Goal: Download file/media

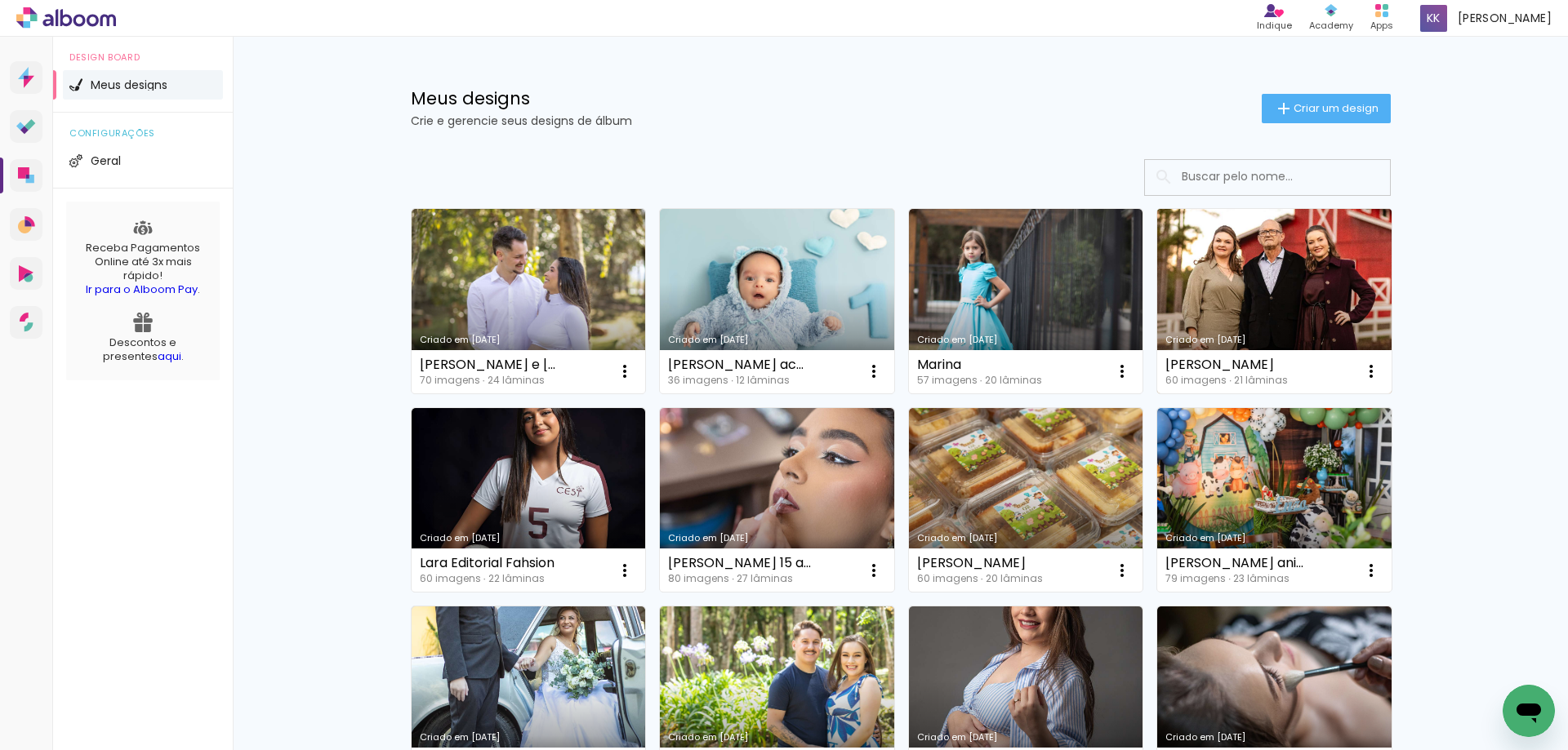
click at [1222, 269] on link "Criado em [DATE]" at bounding box center [1274, 300] width 235 height 185
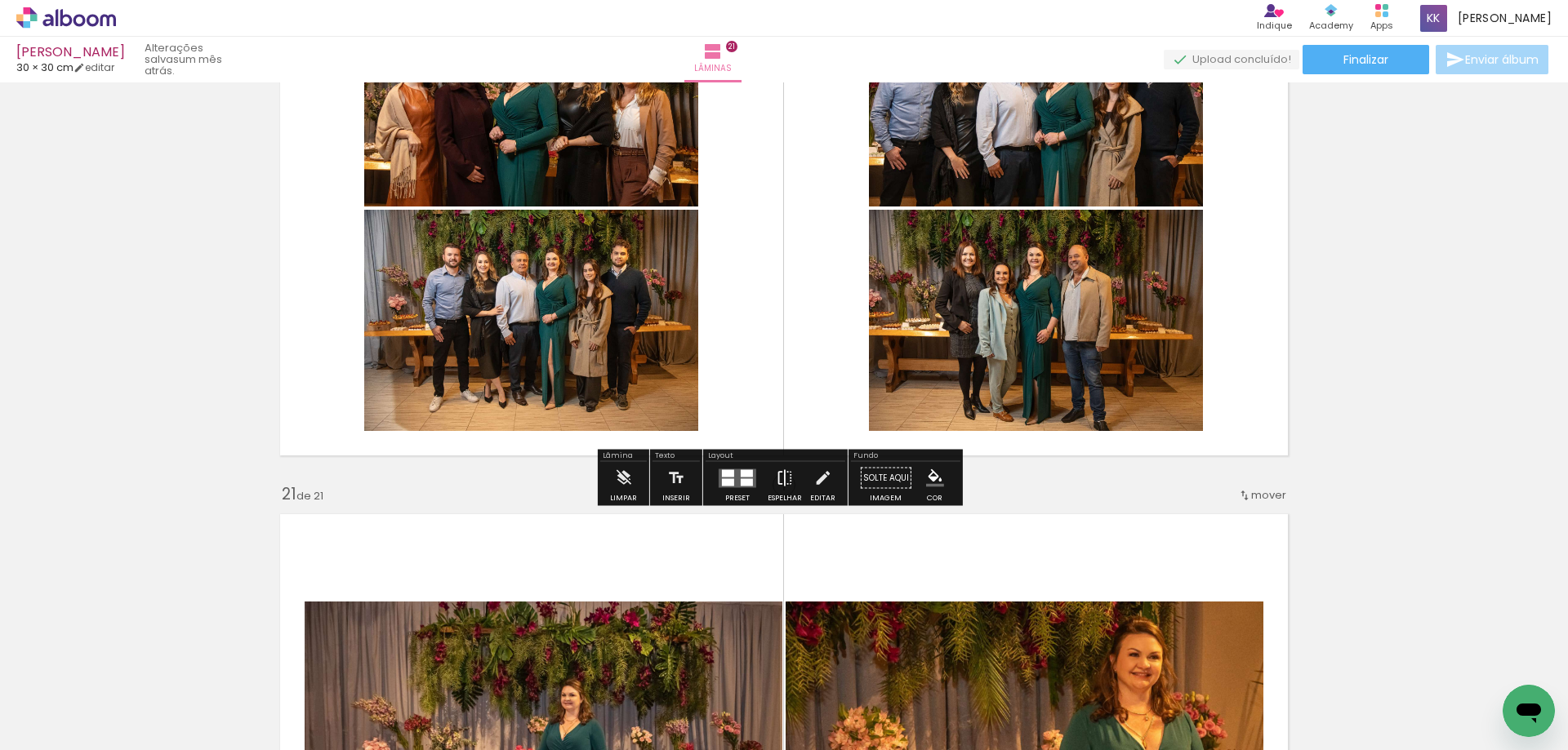
scroll to position [10776, 0]
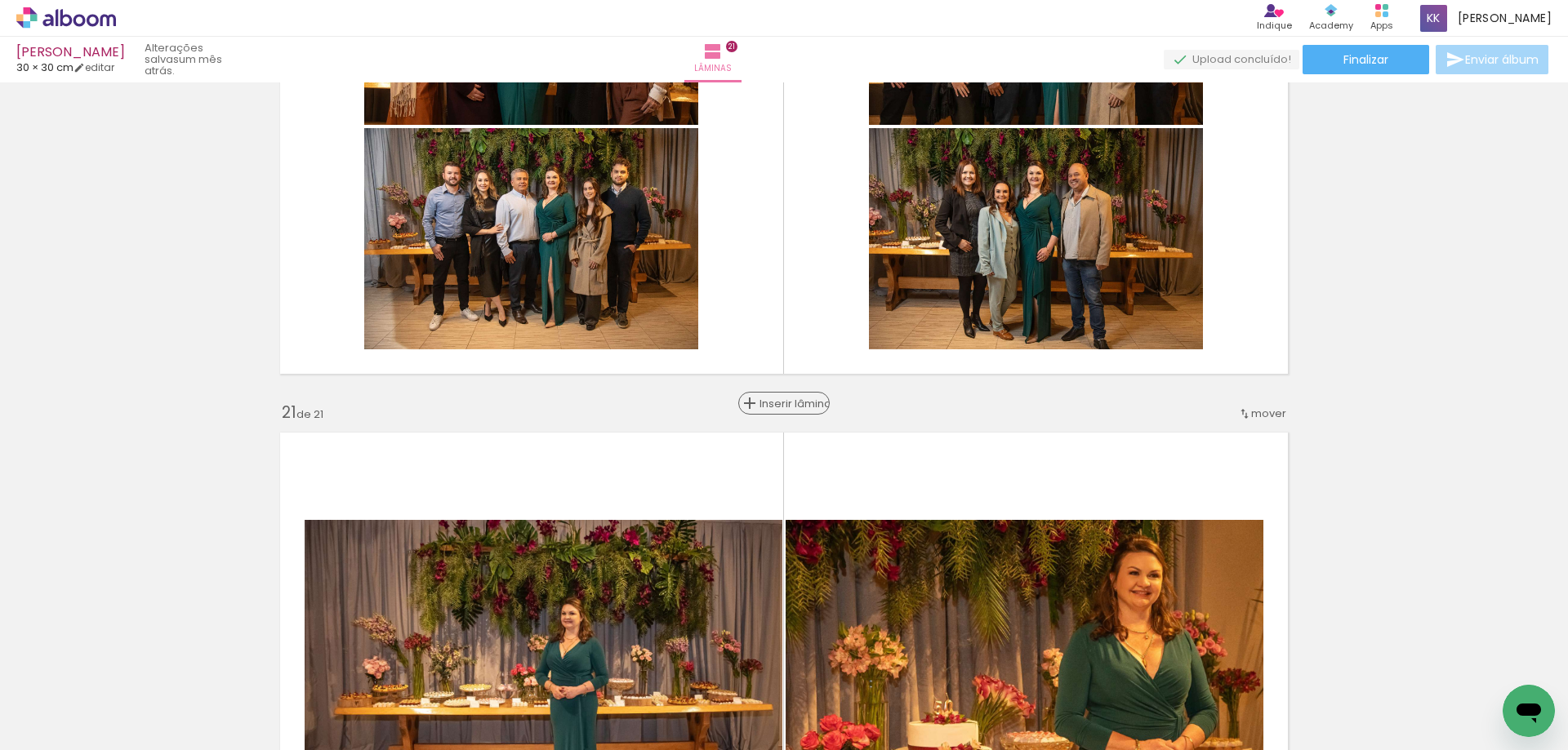
click at [779, 402] on span "Inserir lâmina" at bounding box center [792, 403] width 64 height 11
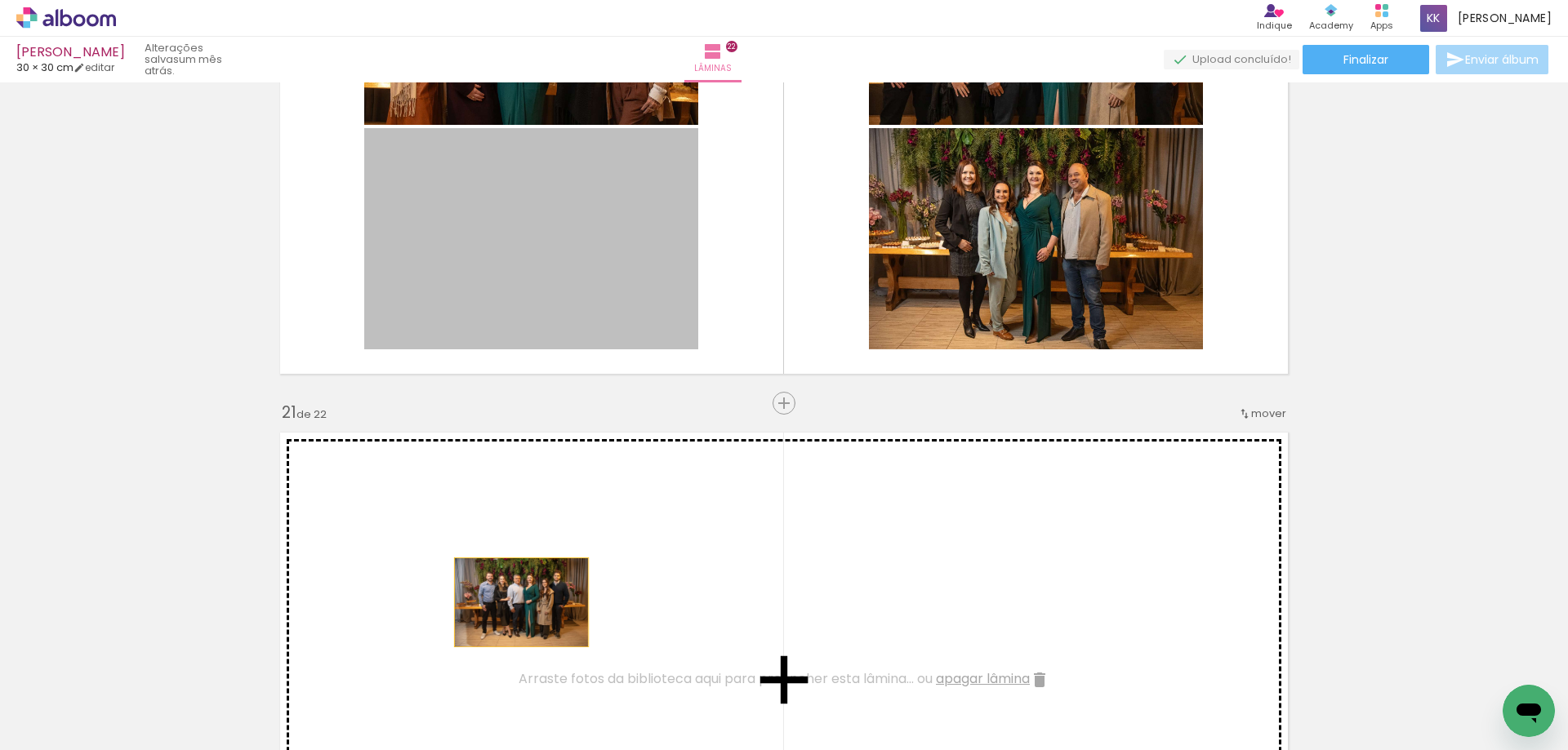
drag, startPoint x: 583, startPoint y: 302, endPoint x: 515, endPoint y: 603, distance: 308.6
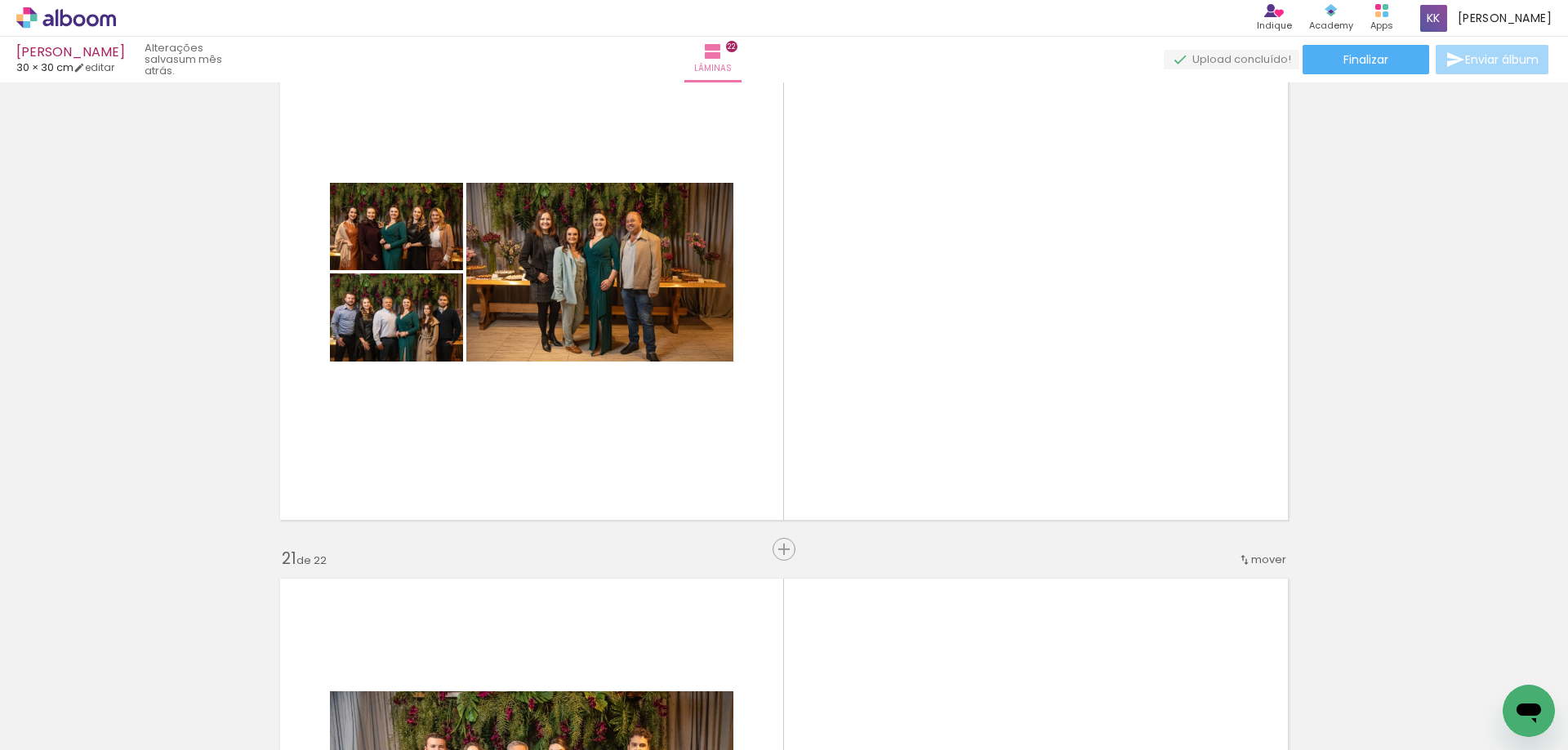
scroll to position [10613, 0]
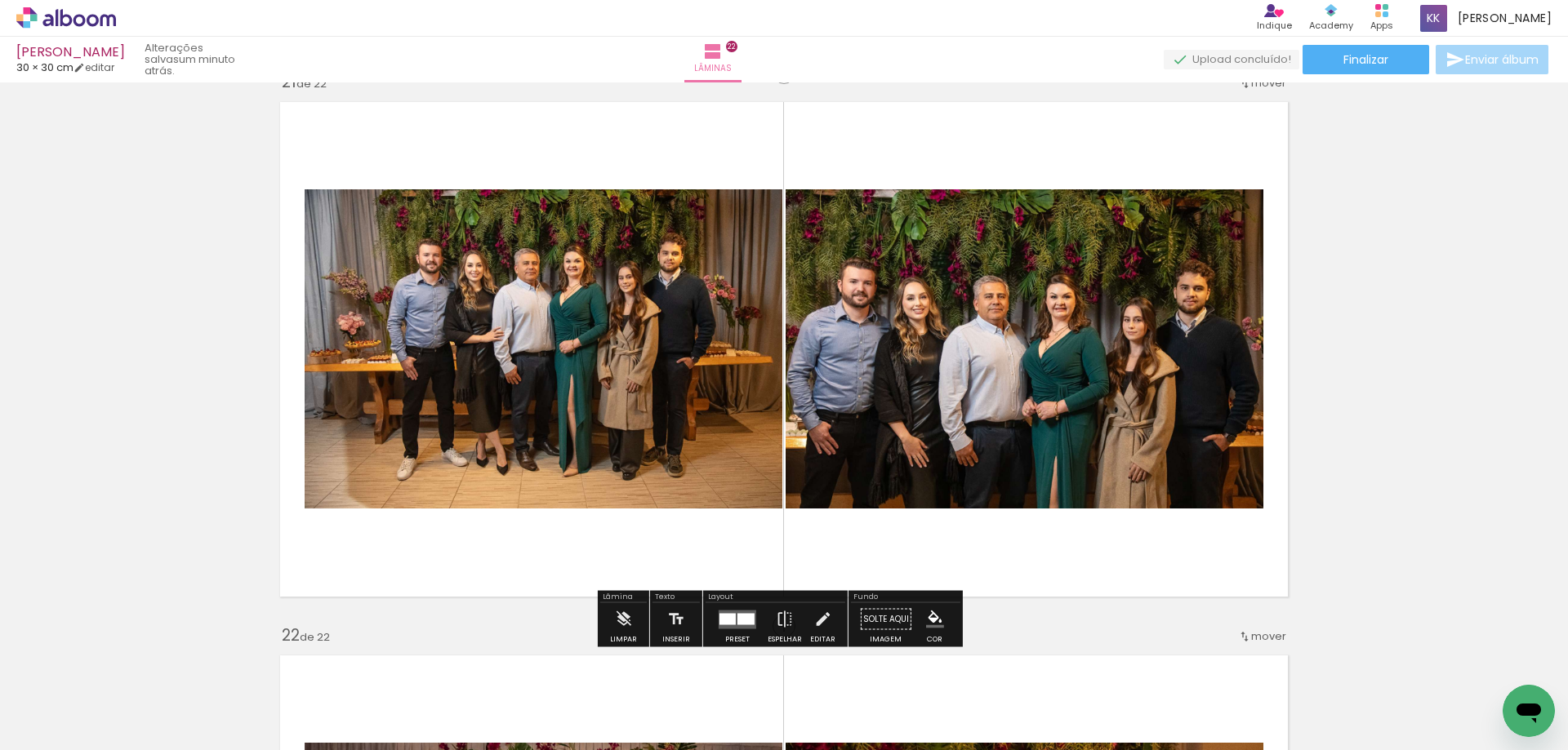
scroll to position [11085, 0]
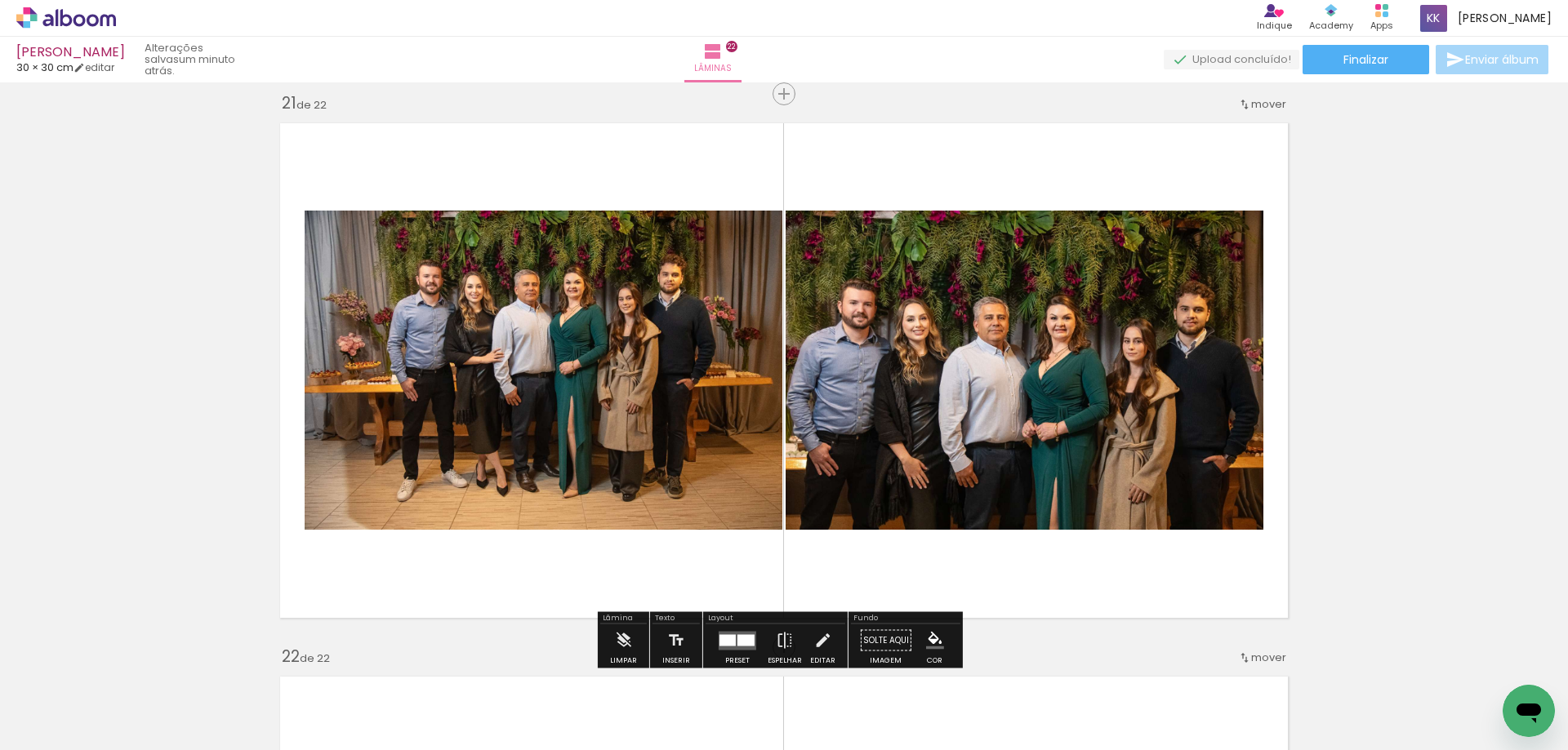
click at [732, 632] on quentale-layouter at bounding box center [737, 641] width 37 height 19
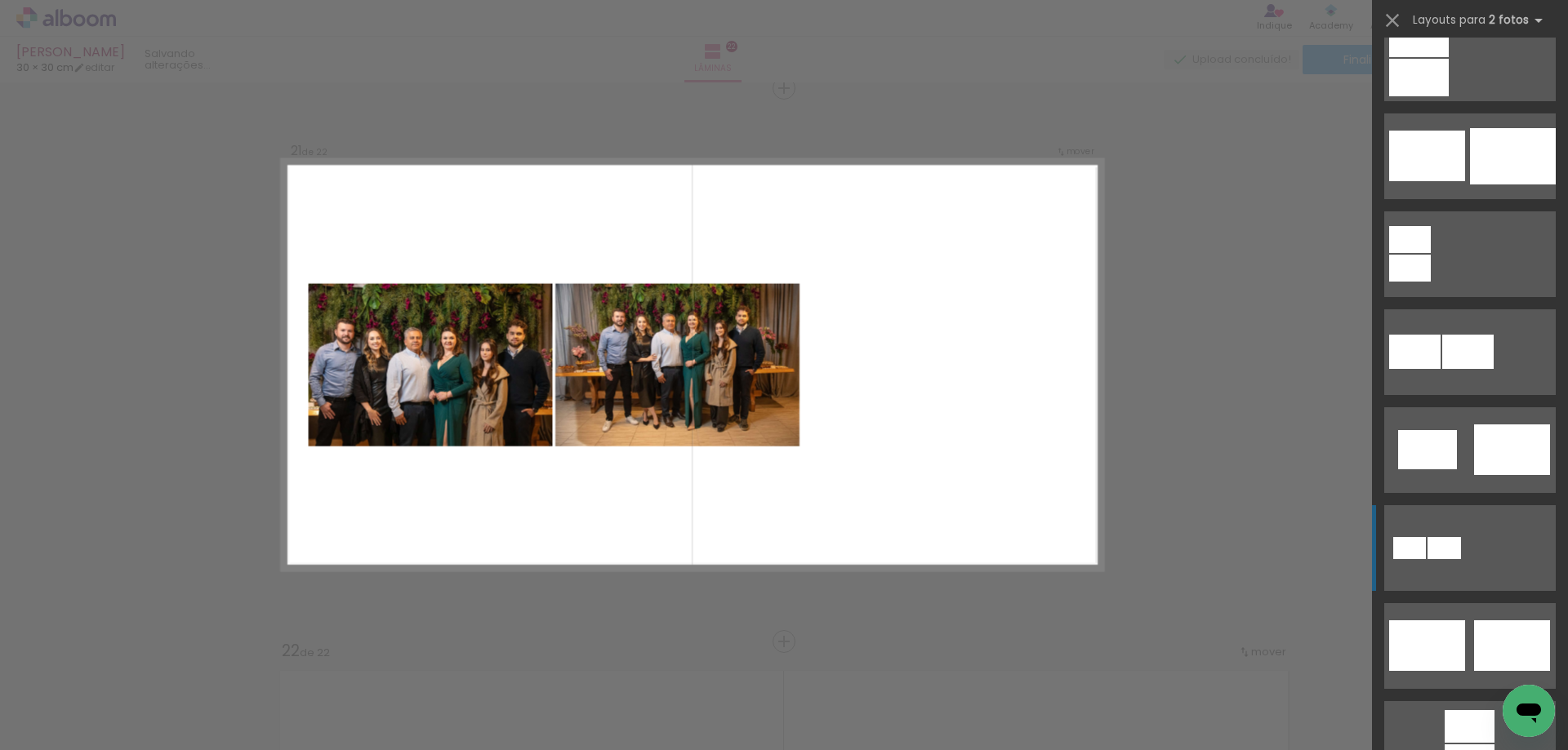
scroll to position [245, 0]
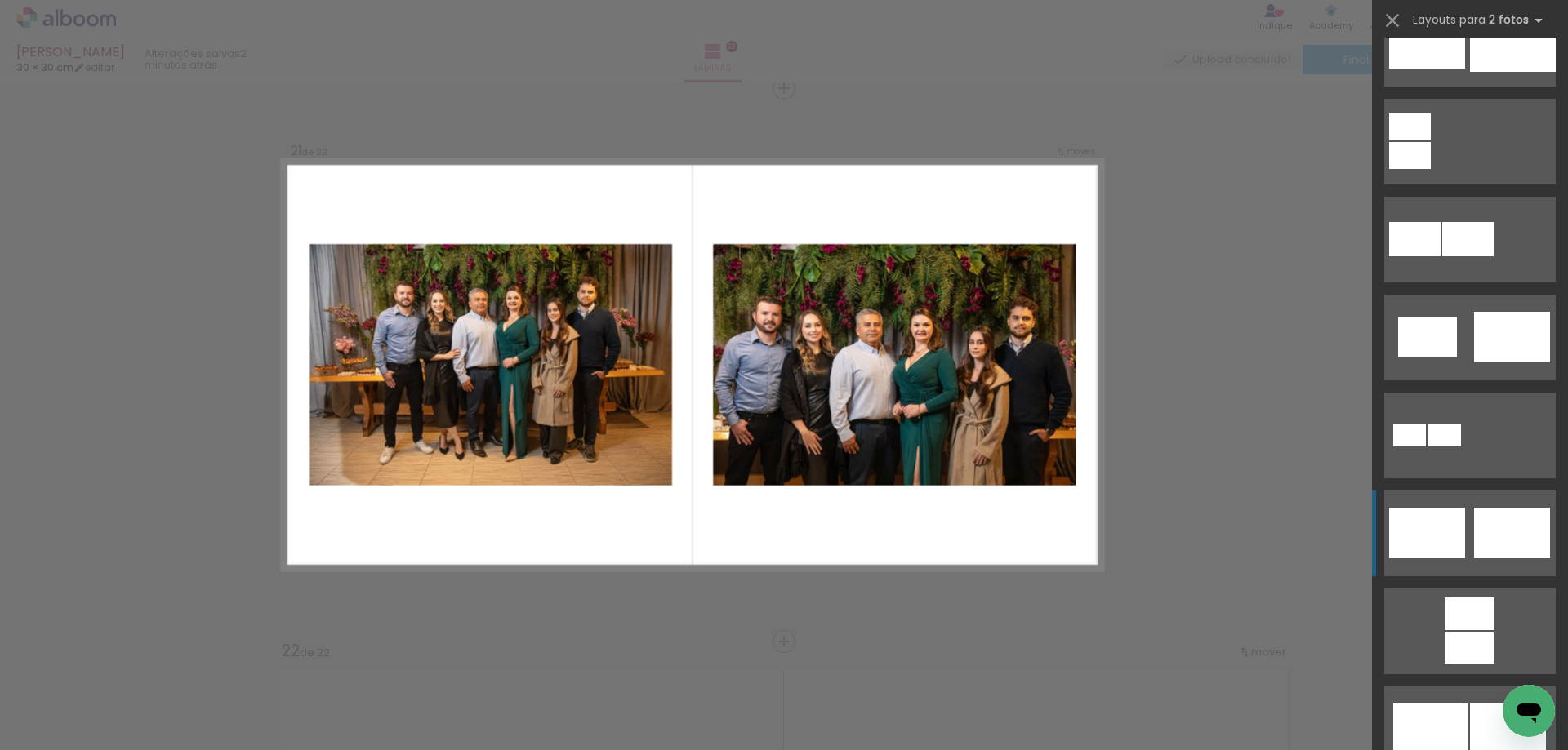
click at [1461, 525] on quentale-layouter at bounding box center [1469, 534] width 171 height 86
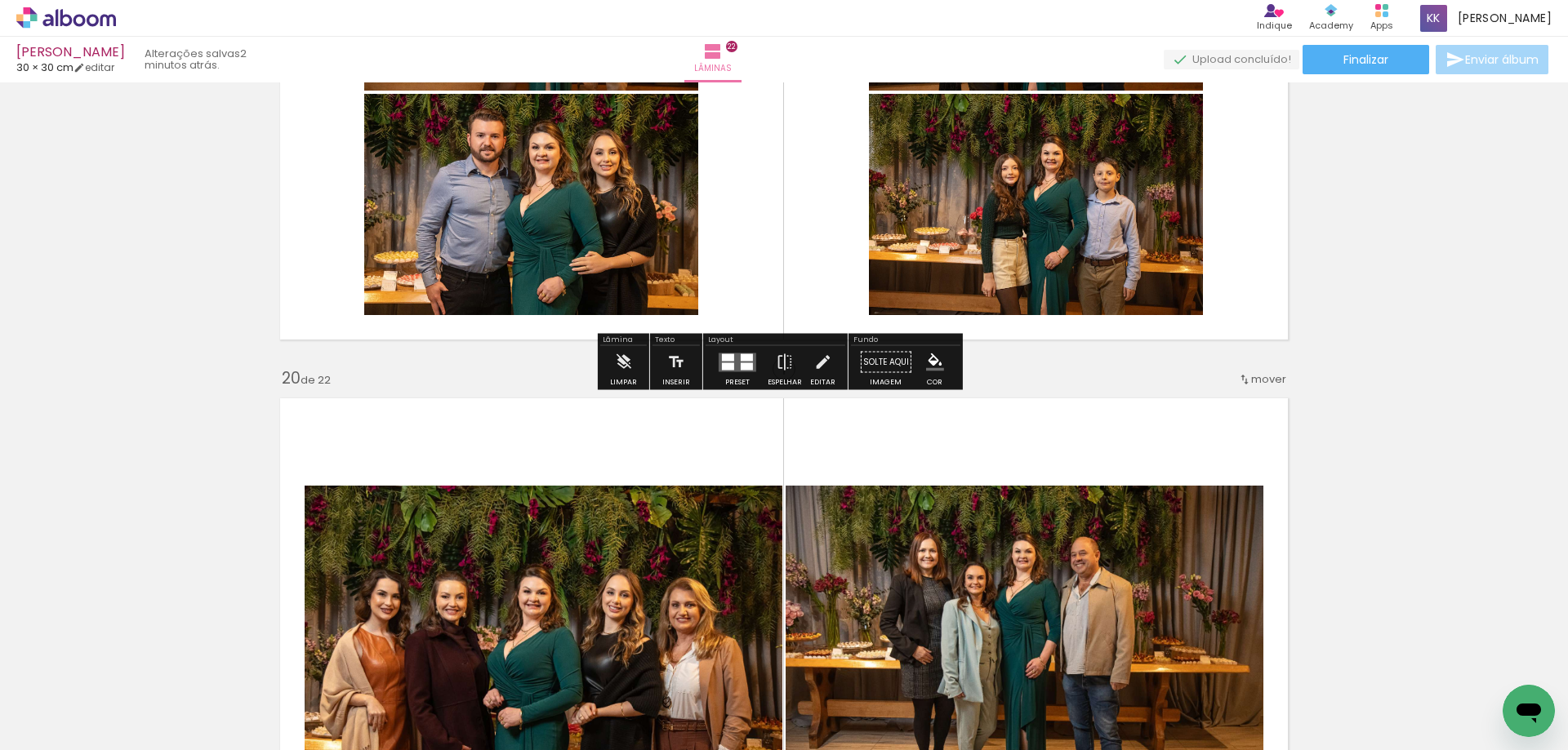
scroll to position [10438, 0]
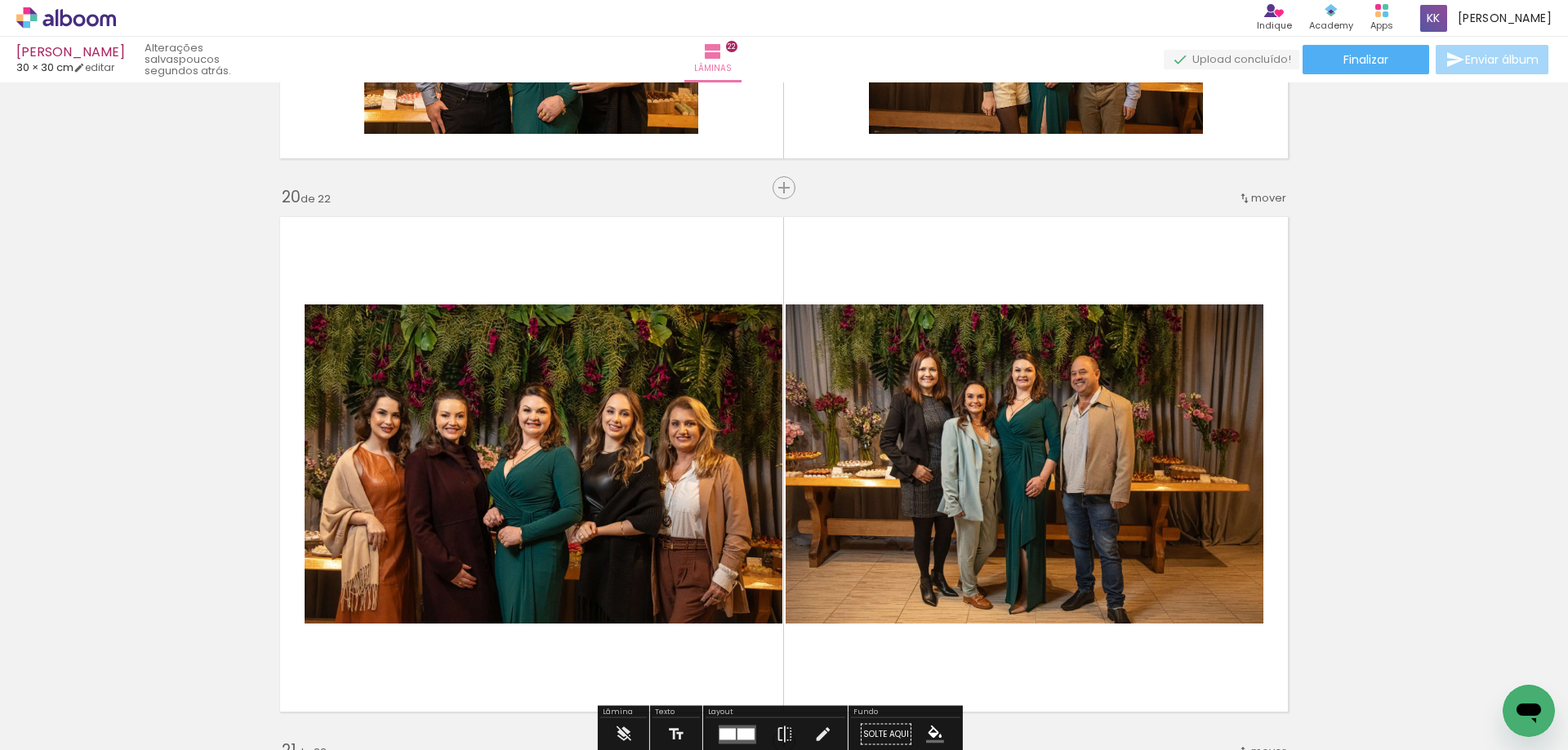
scroll to position [0, 2584]
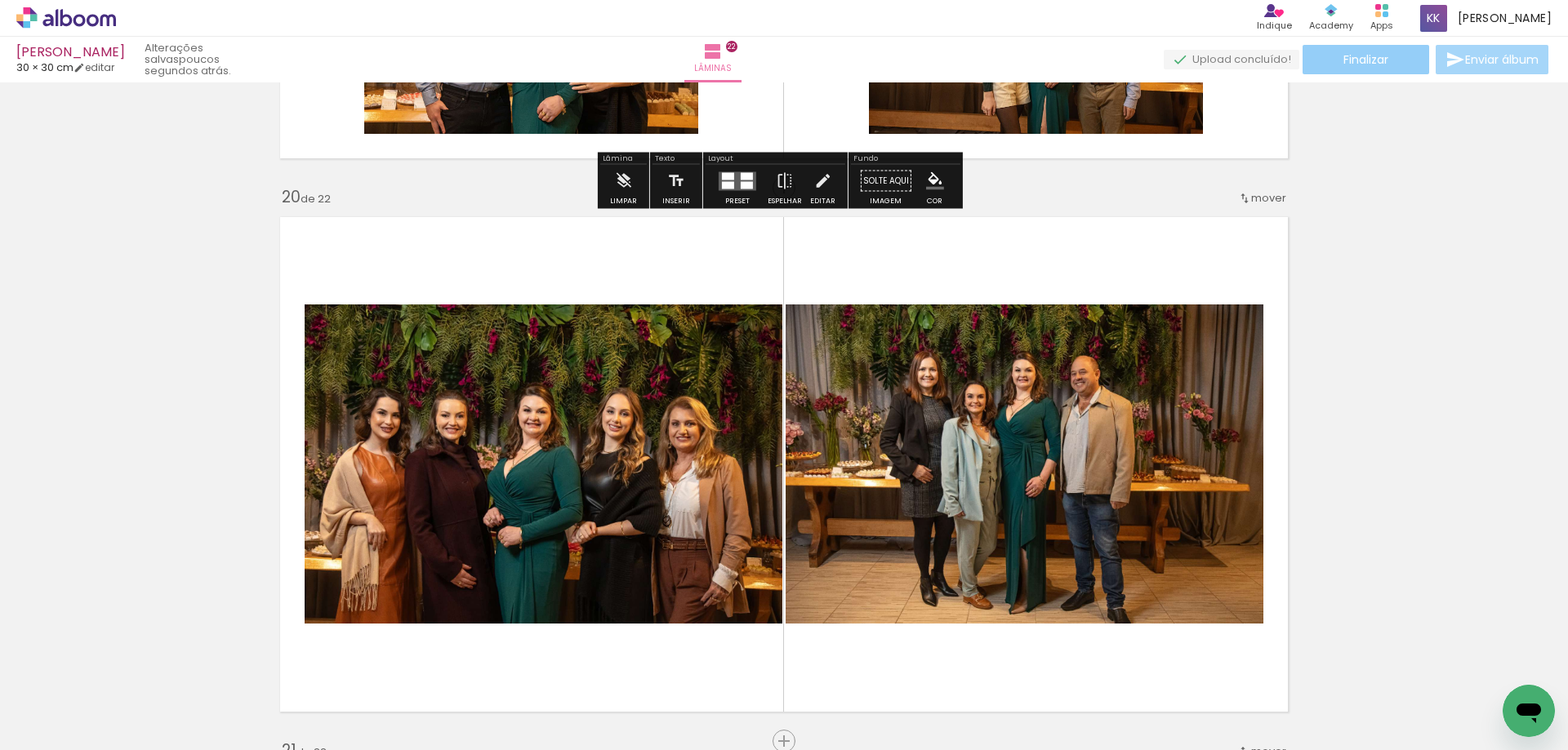
click at [1350, 59] on span "Finalizar" at bounding box center [1366, 59] width 45 height 11
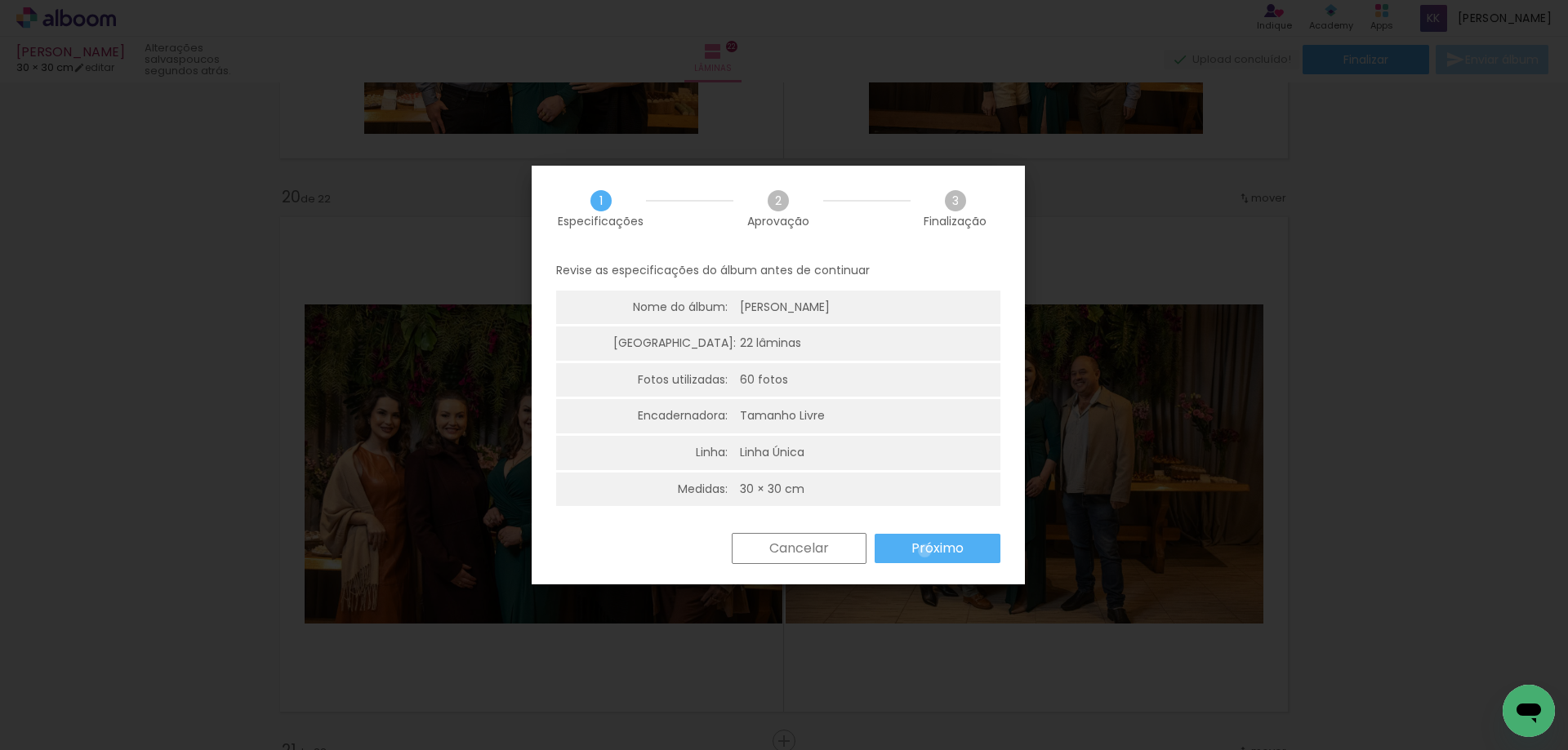
click at [0, 0] on slot "Próximo" at bounding box center [0, 0] width 0 height 0
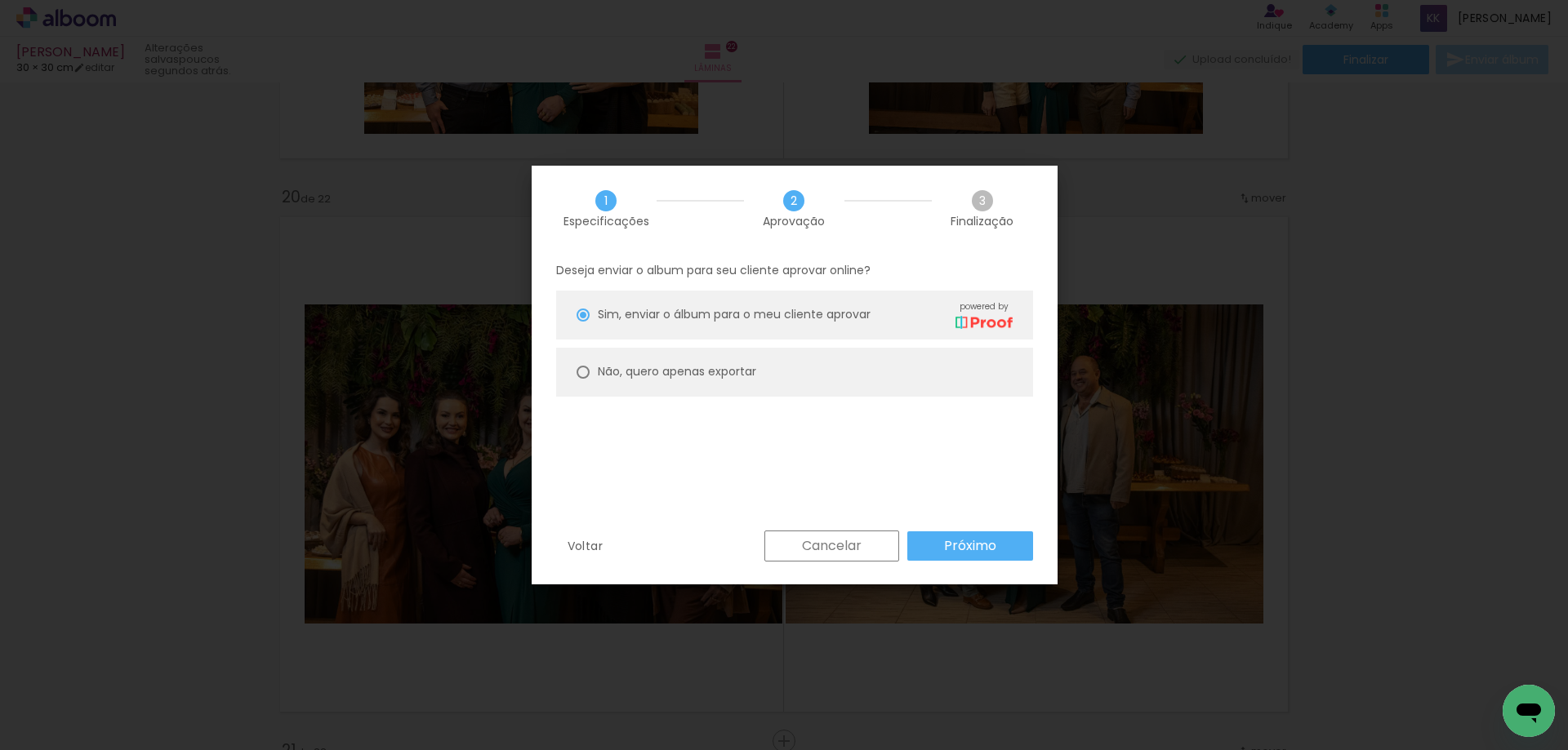
click at [0, 0] on slot "Não, quero apenas exportar" at bounding box center [0, 0] width 0 height 0
type paper-radio-button "on"
click at [0, 0] on slot "Próximo" at bounding box center [0, 0] width 0 height 0
type input "Alta, 300 DPI"
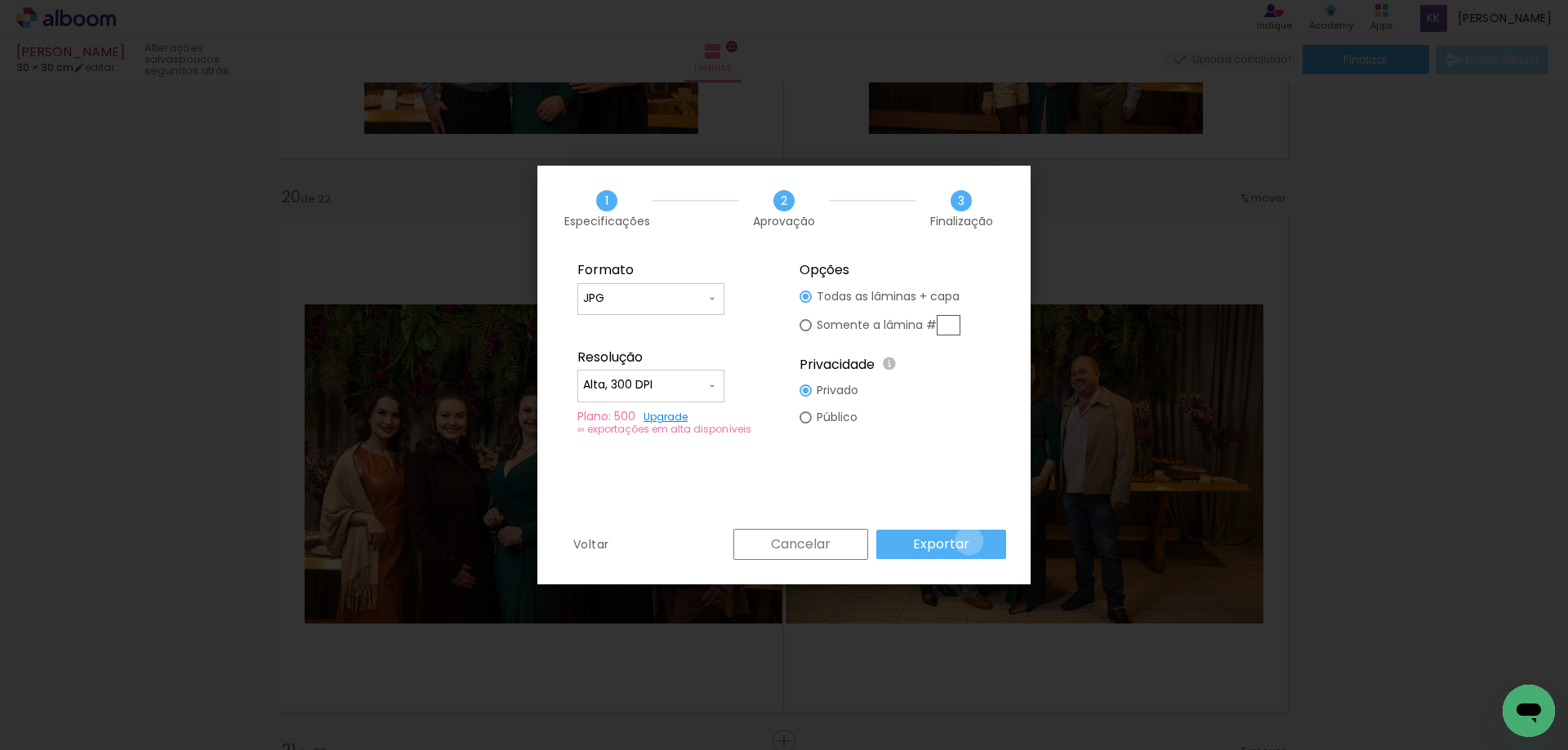
click at [973, 541] on paper-button "Exportar" at bounding box center [942, 544] width 130 height 30
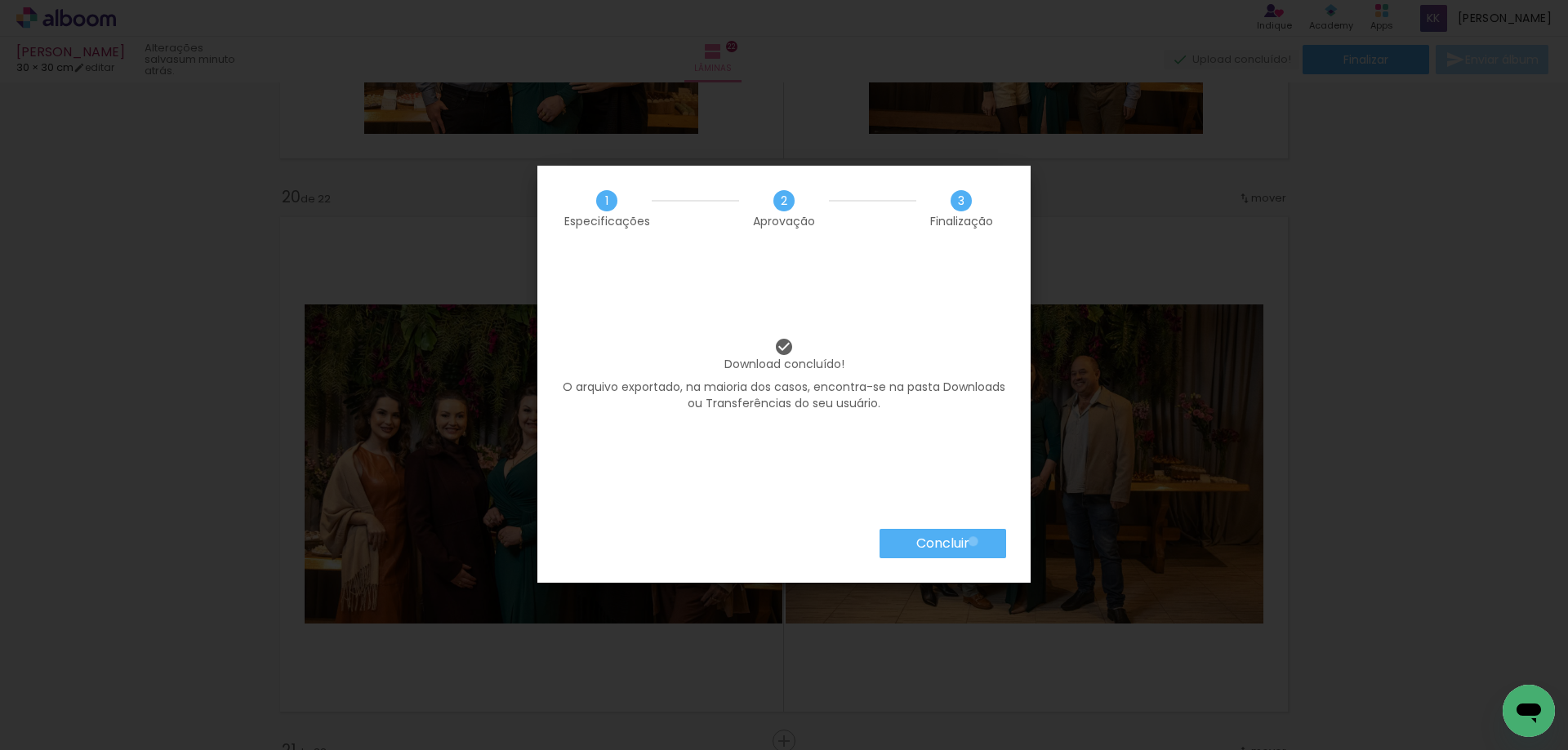
click at [973, 541] on paper-button "Concluir" at bounding box center [943, 543] width 126 height 30
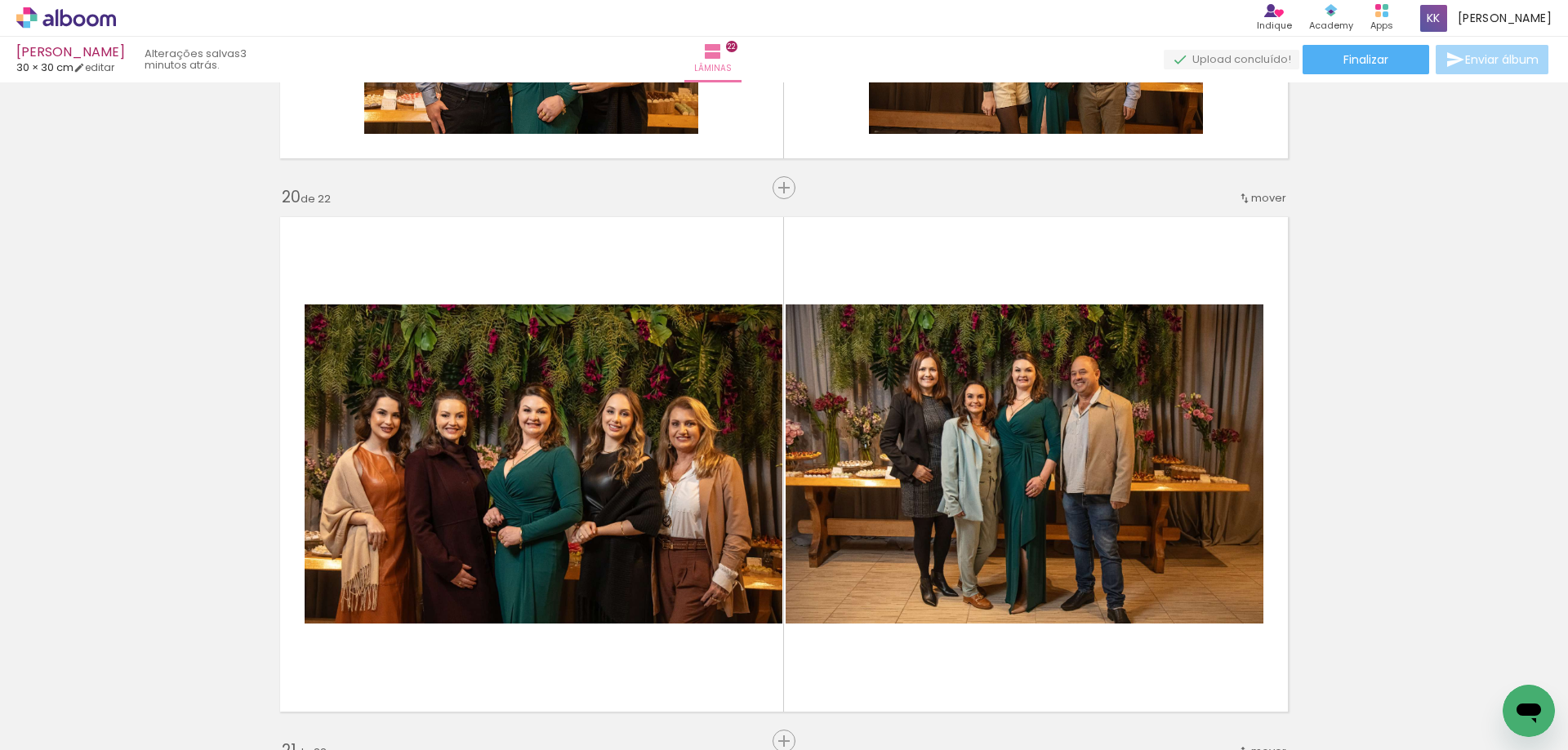
scroll to position [0, 2584]
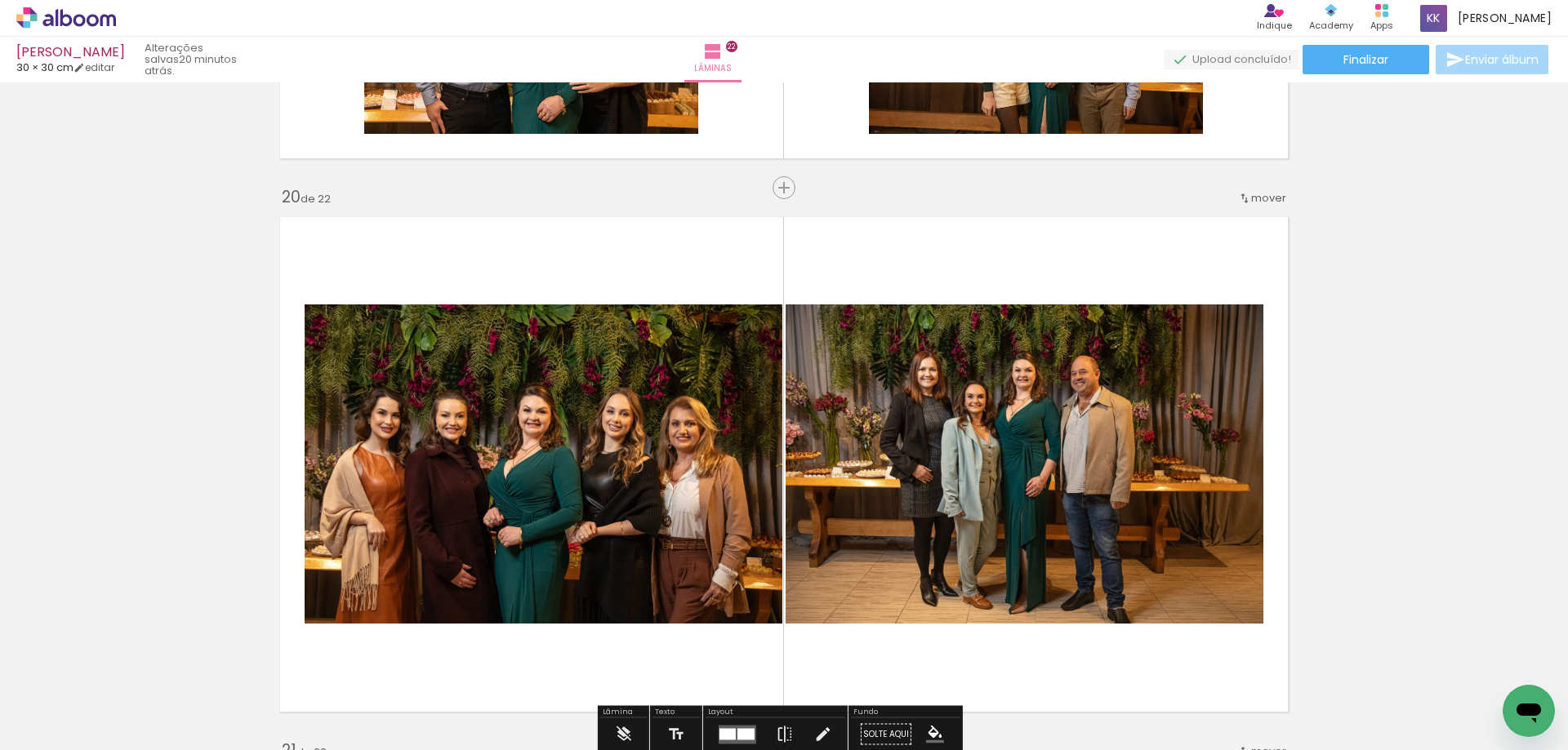
scroll to position [0, 2584]
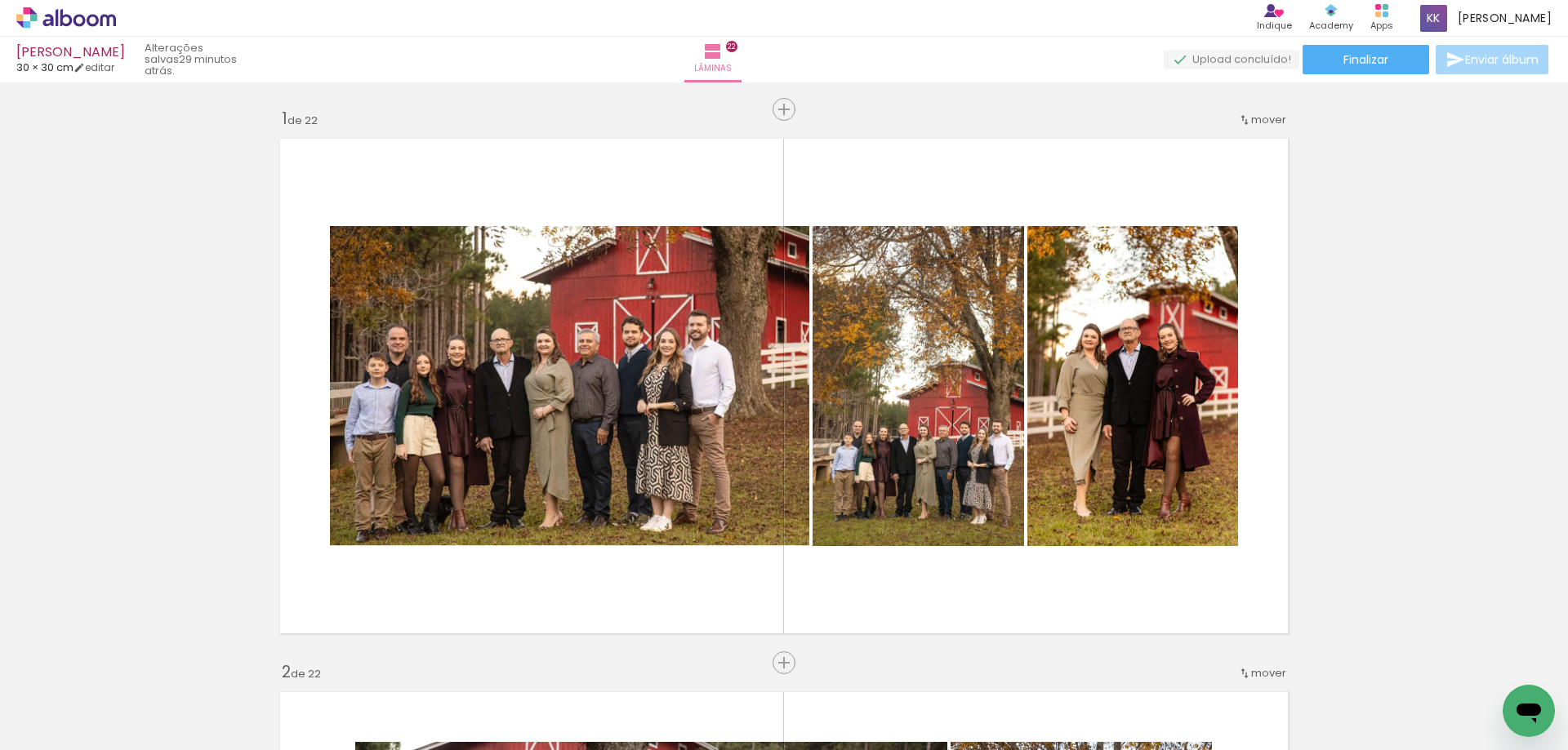
scroll to position [10438, 0]
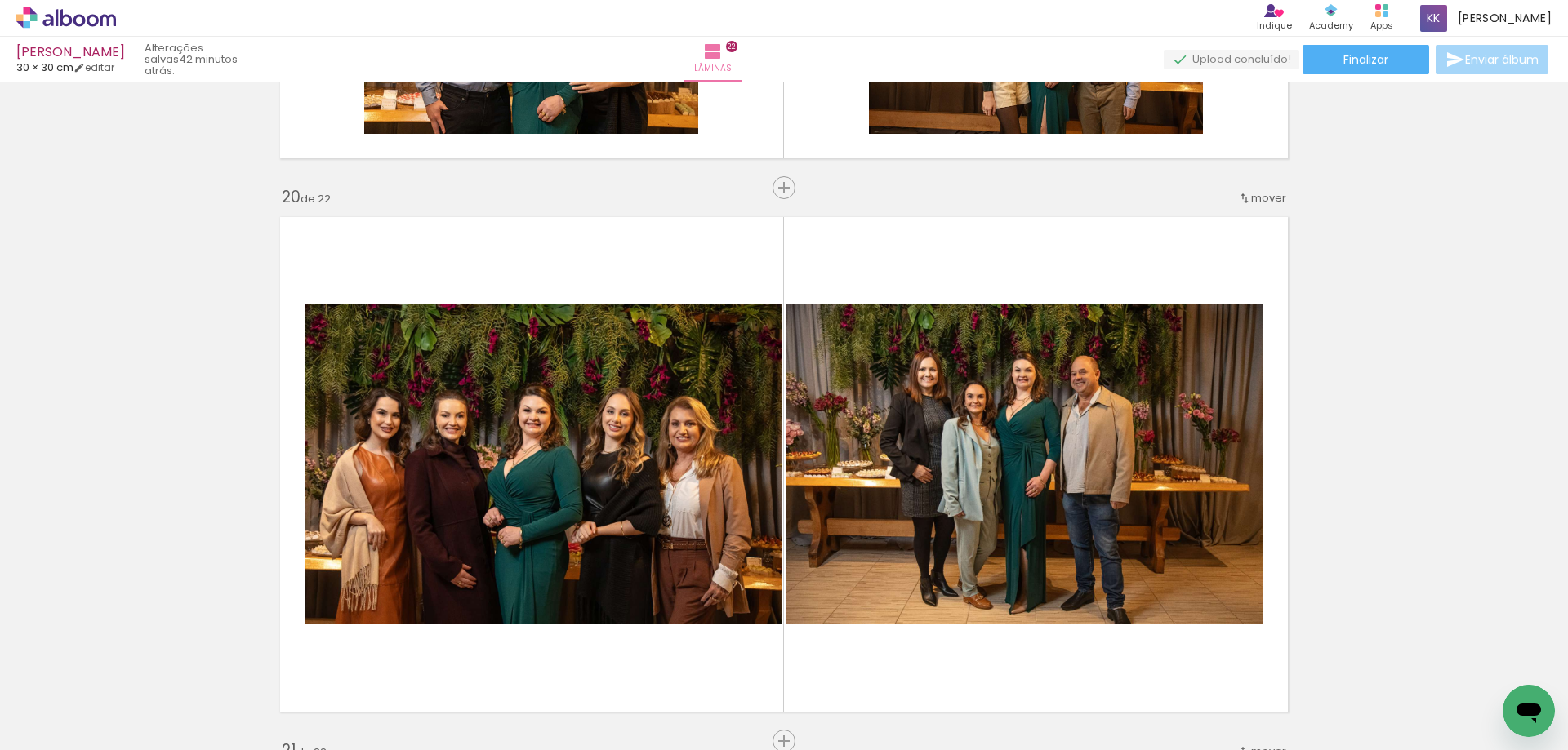
scroll to position [0, 2584]
